Goal: Task Accomplishment & Management: Manage account settings

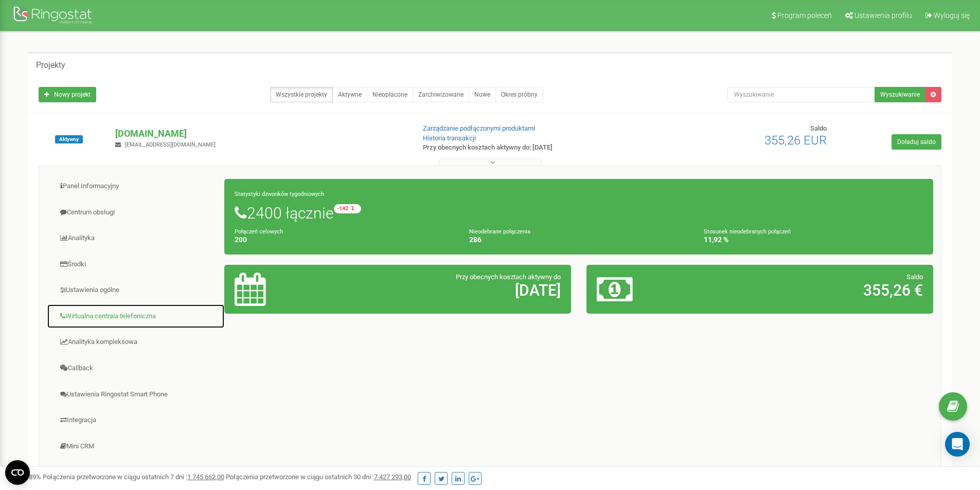
click at [117, 321] on link "Wirtualna centrala telefoniczna" at bounding box center [136, 316] width 178 height 25
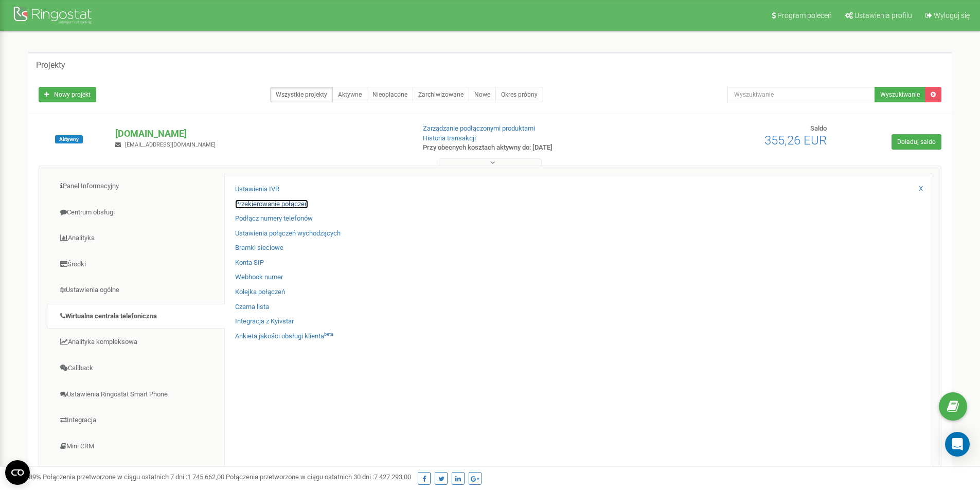
click at [269, 203] on link "Przekierowanie połączeń" at bounding box center [271, 205] width 73 height 10
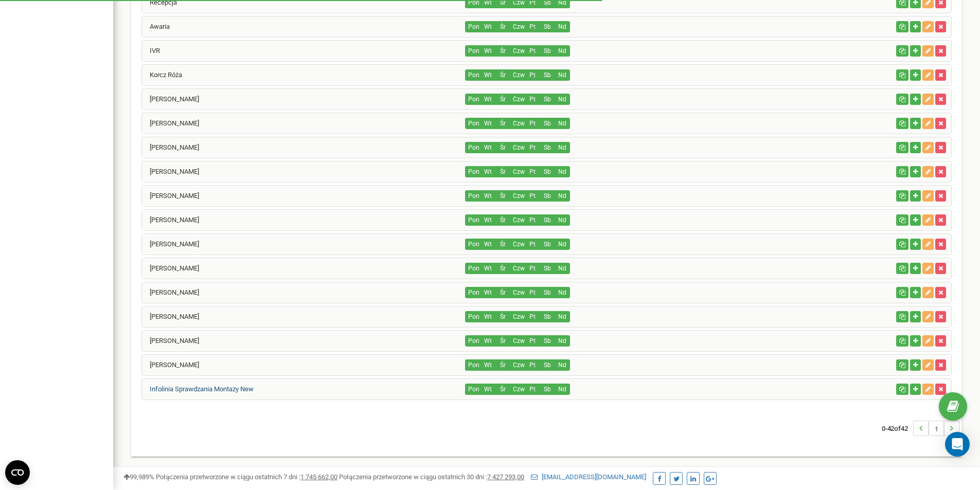
click at [217, 392] on link "Infolinia Sprawdzania Montazy New" at bounding box center [198, 389] width 112 height 8
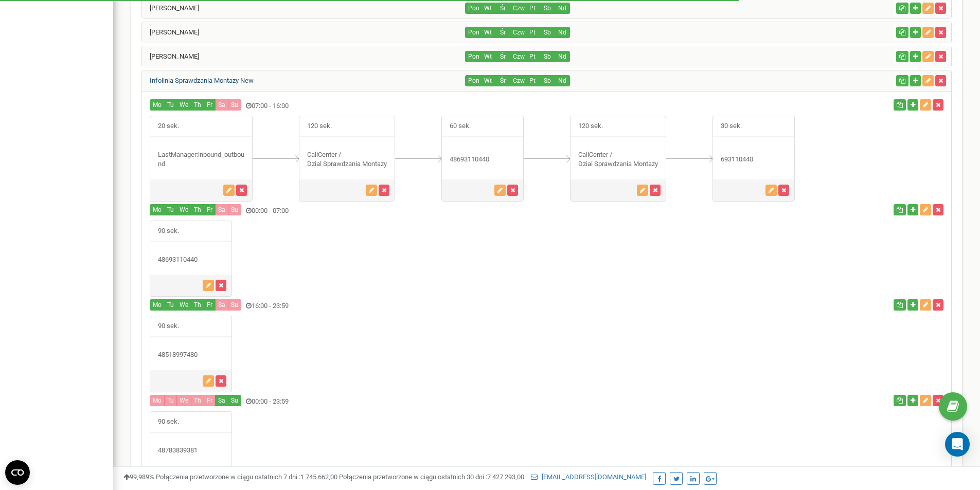
scroll to position [1149, 0]
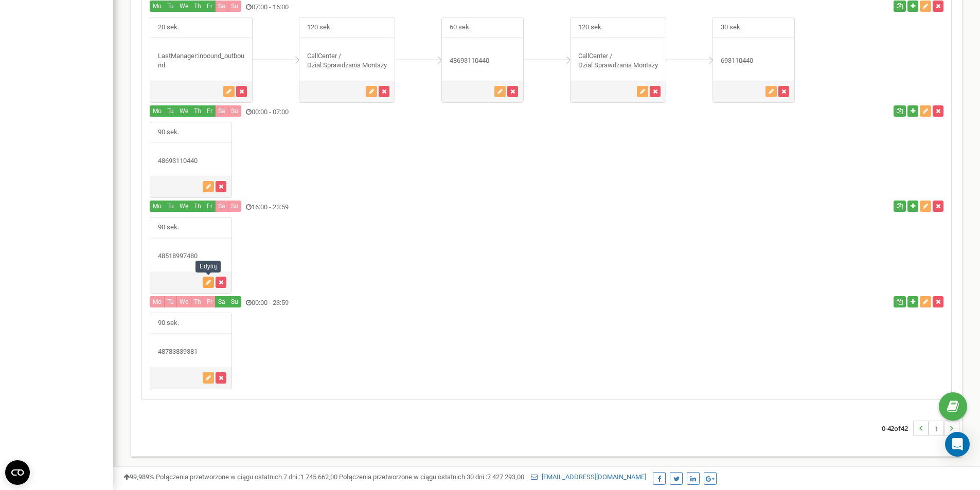
click at [210, 285] on icon "button" at bounding box center [208, 282] width 5 height 6
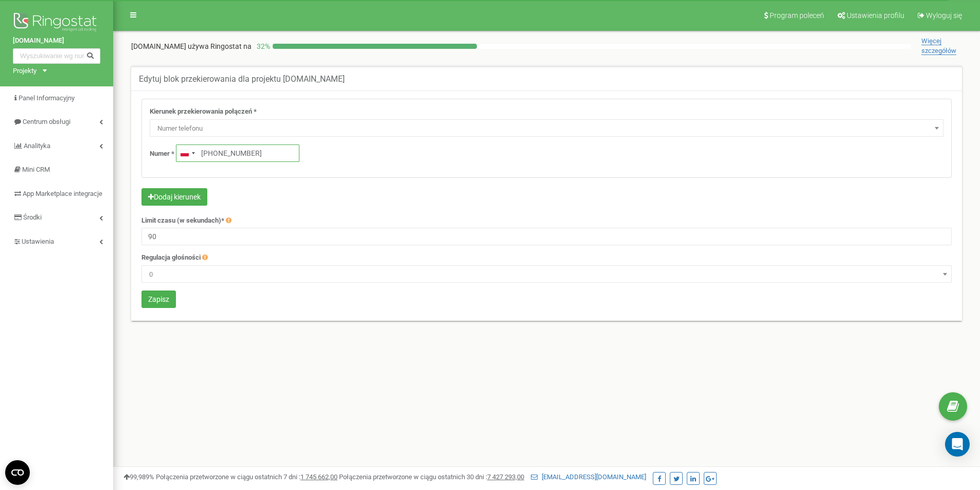
click at [262, 154] on input "+48518997480" at bounding box center [238, 153] width 124 height 17
type input "+48 511 152 030"
click at [151, 298] on button "Zapisz" at bounding box center [159, 299] width 34 height 17
